Goal: Check status: Check status

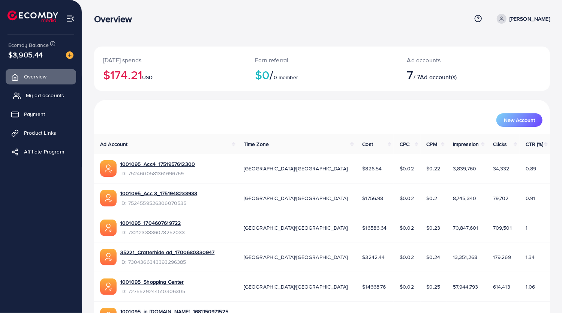
click at [51, 95] on span "My ad accounts" at bounding box center [45, 96] width 38 height 8
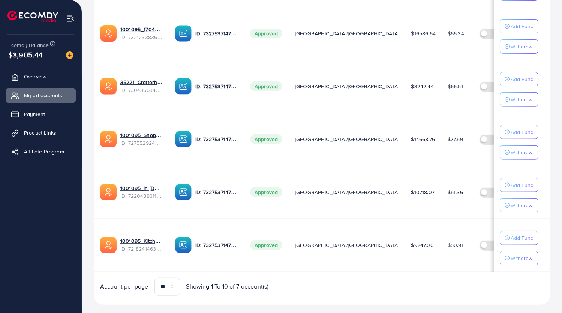
scroll to position [290, 0]
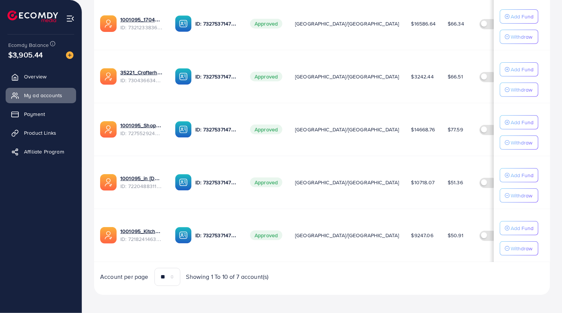
click at [217, 235] on p "ID: 7327537147282571265" at bounding box center [216, 235] width 43 height 9
click at [147, 229] on link "1001095_Kitchenlyst_1680641549988" at bounding box center [141, 231] width 43 height 8
click at [134, 177] on link "1001095_in [DOMAIN_NAME]_1681150971525" at bounding box center [141, 178] width 43 height 8
click at [134, 125] on link "1001095_Shopping Center" at bounding box center [141, 126] width 43 height 8
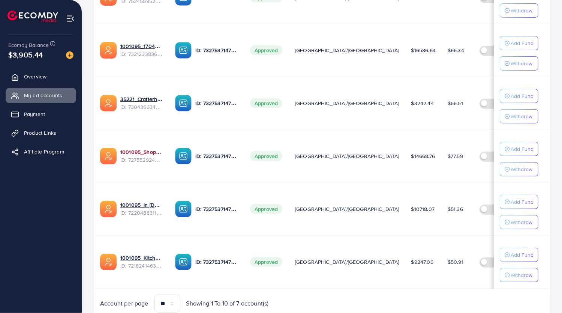
scroll to position [262, 0]
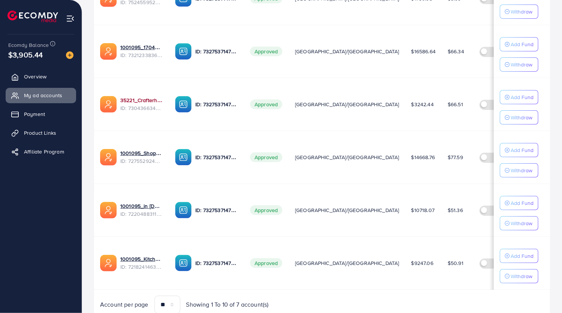
click at [138, 99] on link "35221_Crafterhide ad_1700680330947" at bounding box center [141, 100] width 43 height 8
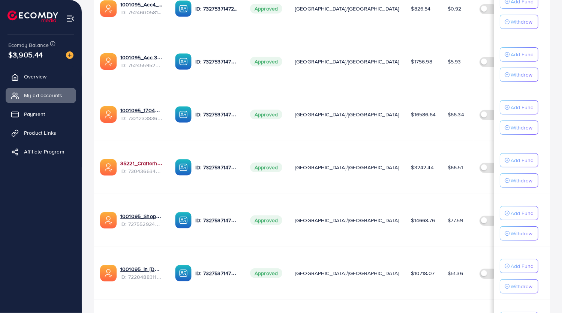
scroll to position [197, 0]
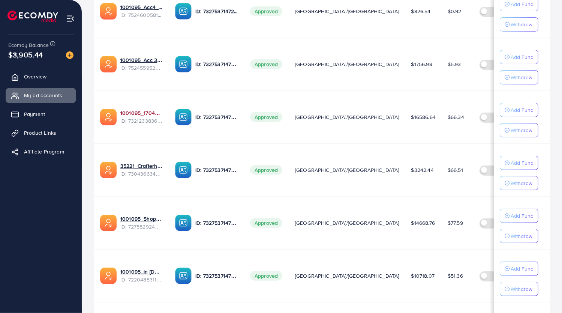
click at [137, 110] on link "1001095_1704607619722" at bounding box center [141, 113] width 43 height 8
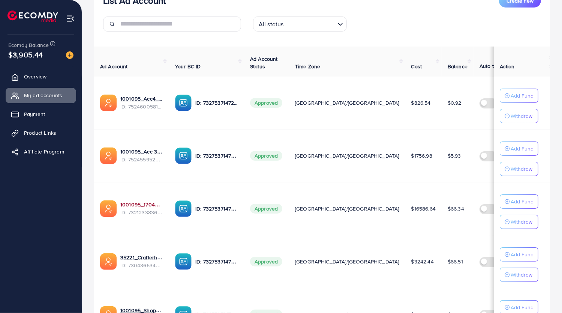
scroll to position [105, 0]
click at [138, 152] on link "1001095_Acc 3_1751948238983" at bounding box center [141, 152] width 43 height 8
